Goal: Information Seeking & Learning: Learn about a topic

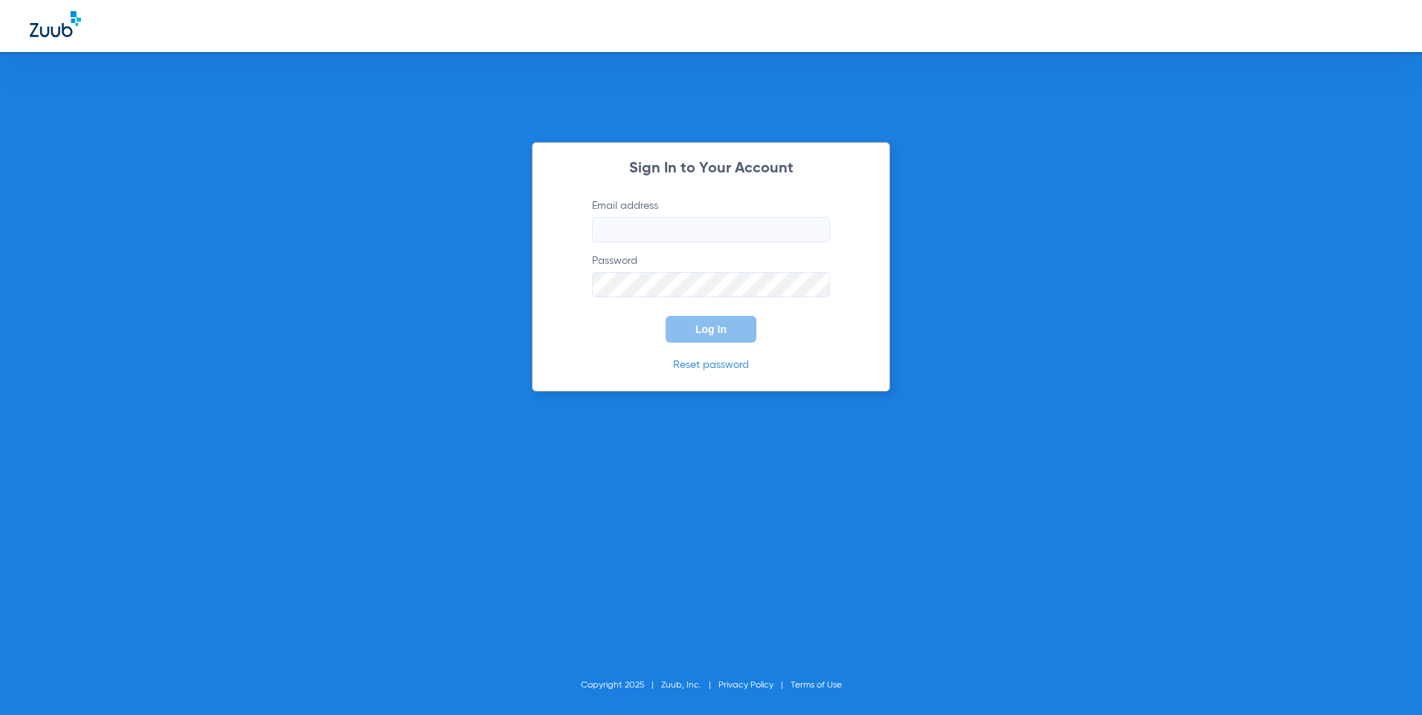
type input "[EMAIL_ADDRESS][DOMAIN_NAME]"
click at [716, 325] on span "Log In" at bounding box center [710, 329] width 31 height 12
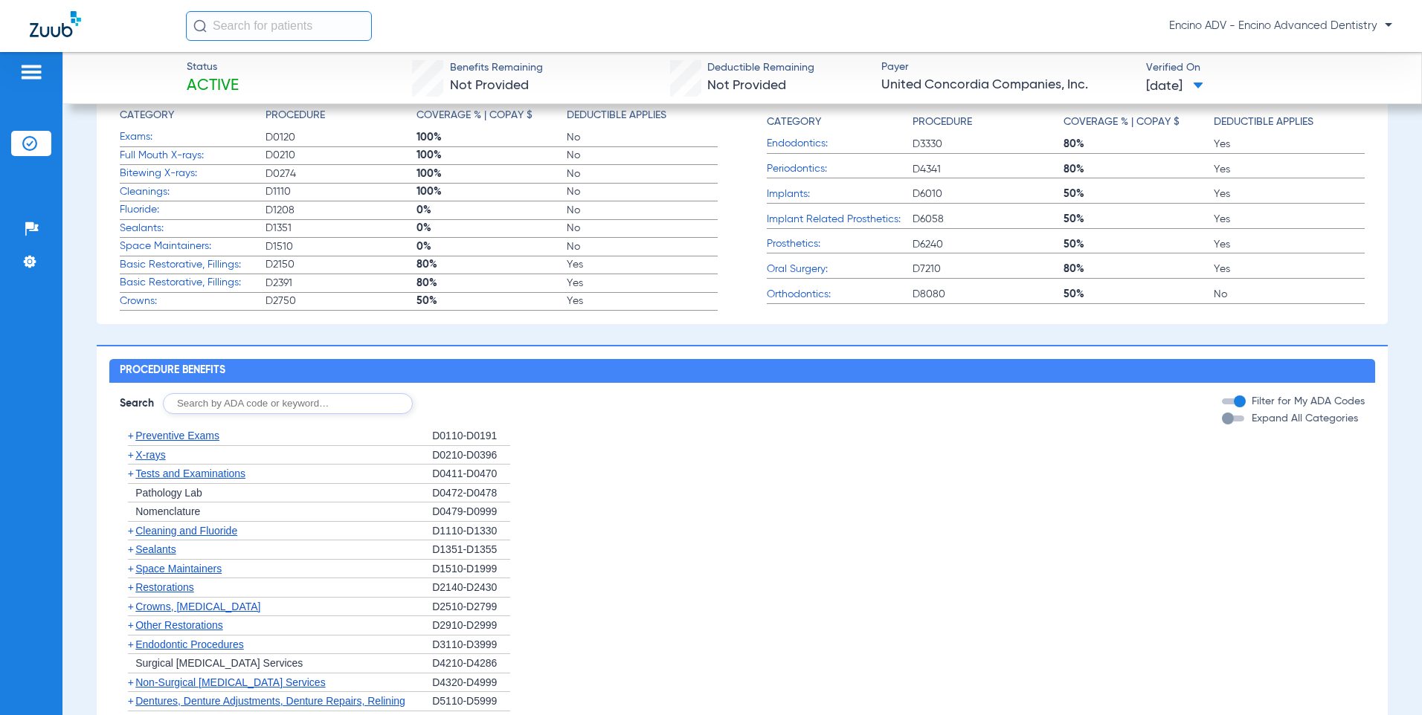
scroll to position [744, 0]
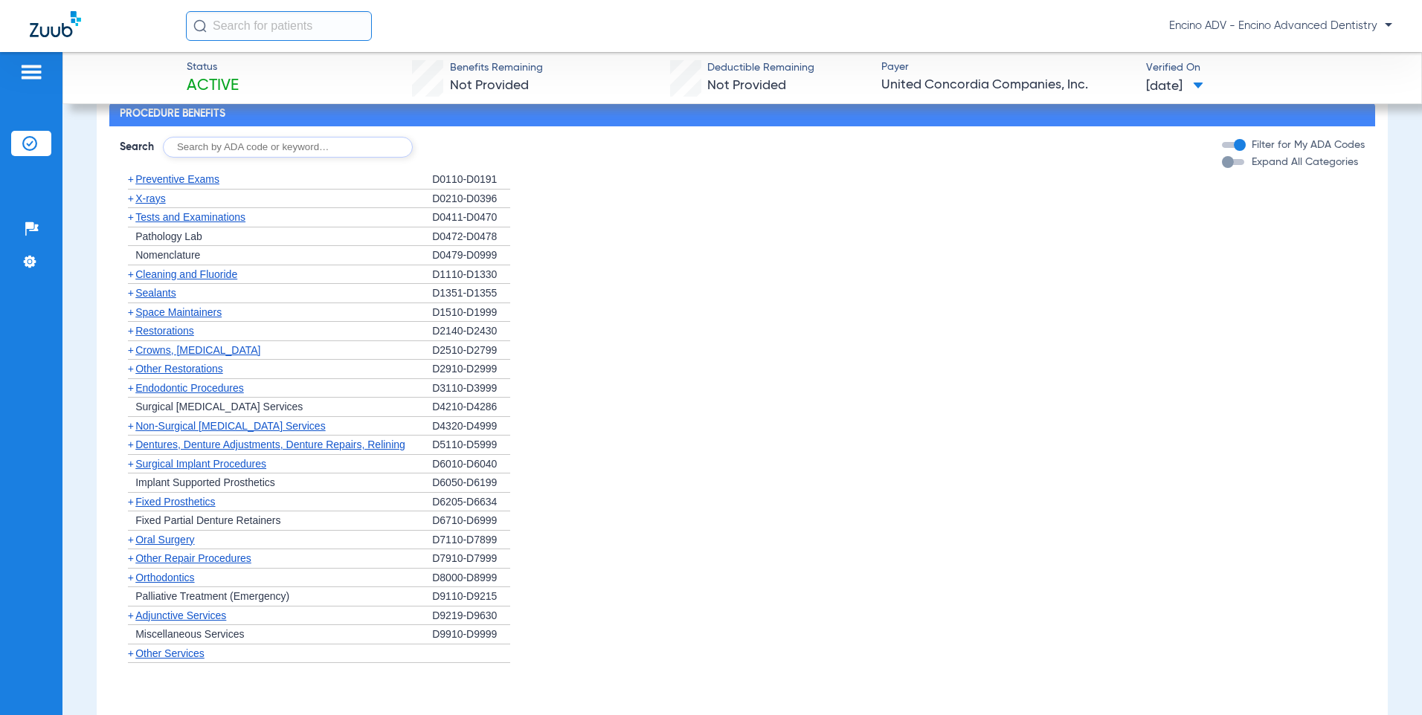
click at [175, 273] on span "Cleaning and Fluoride" at bounding box center [186, 274] width 102 height 12
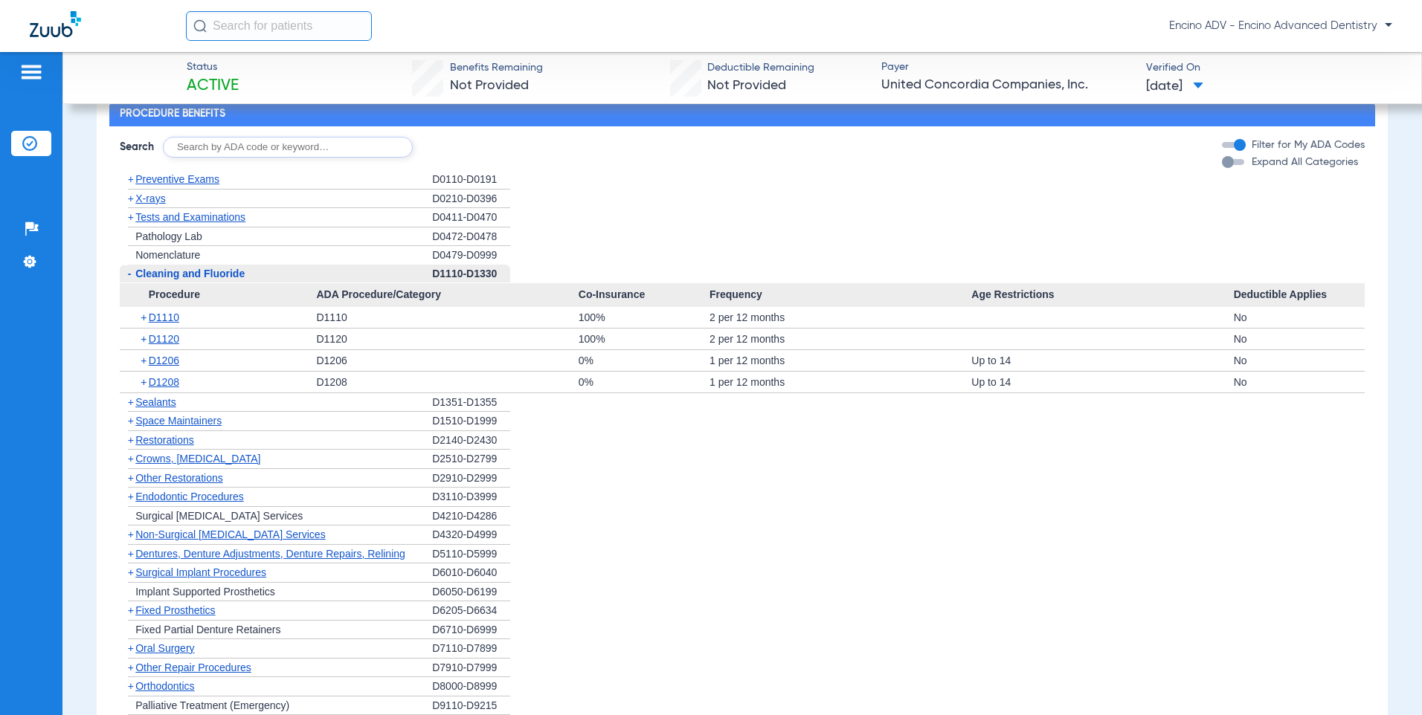
scroll to position [818, 0]
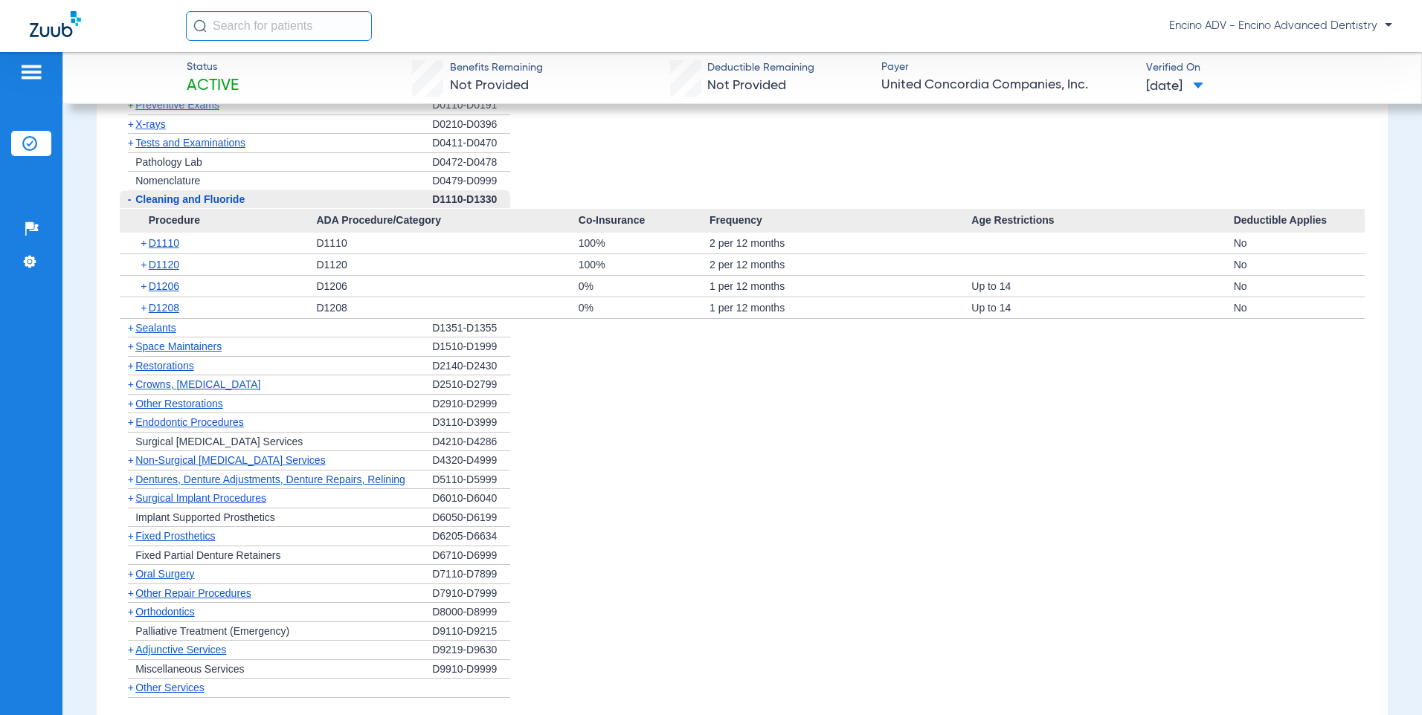
click at [193, 456] on span "Non-Surgical [MEDICAL_DATA] Services" at bounding box center [230, 460] width 190 height 12
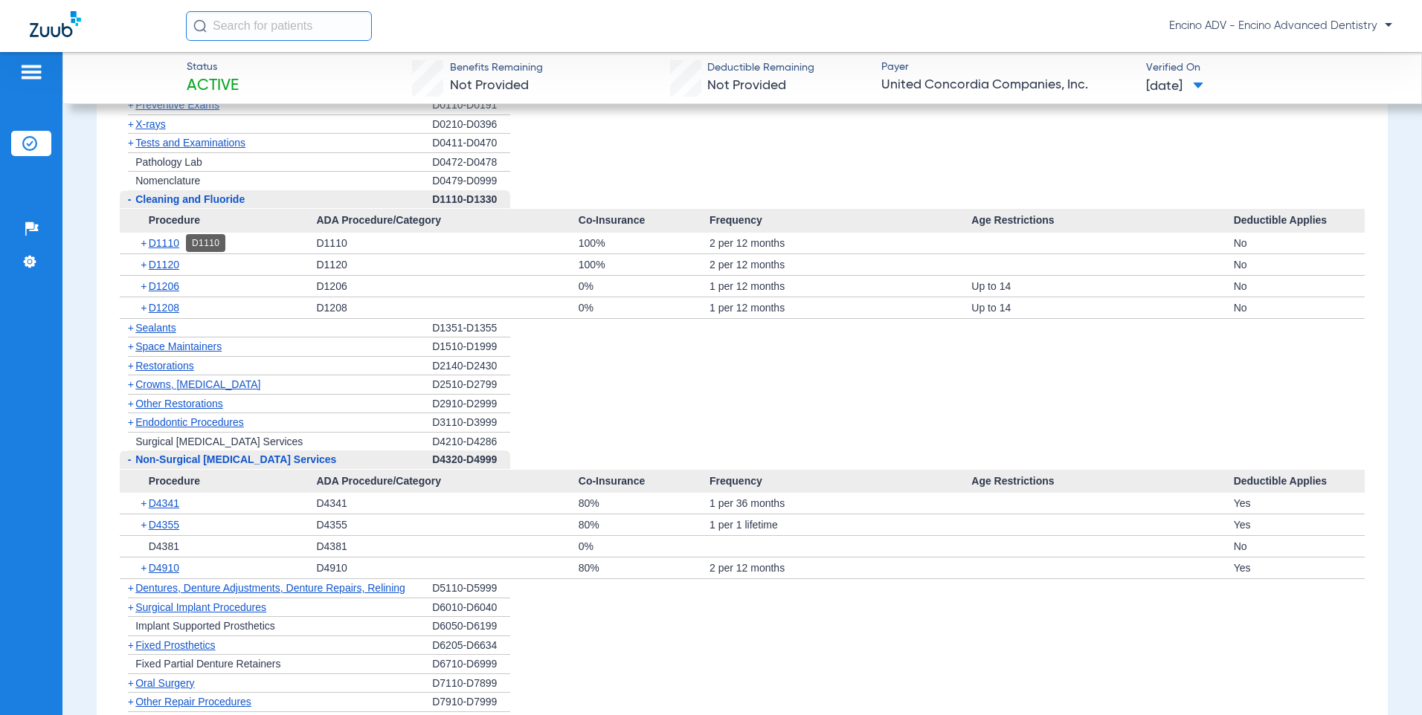
click at [176, 243] on span "D1110" at bounding box center [164, 243] width 30 height 12
